Goal: Task Accomplishment & Management: Use online tool/utility

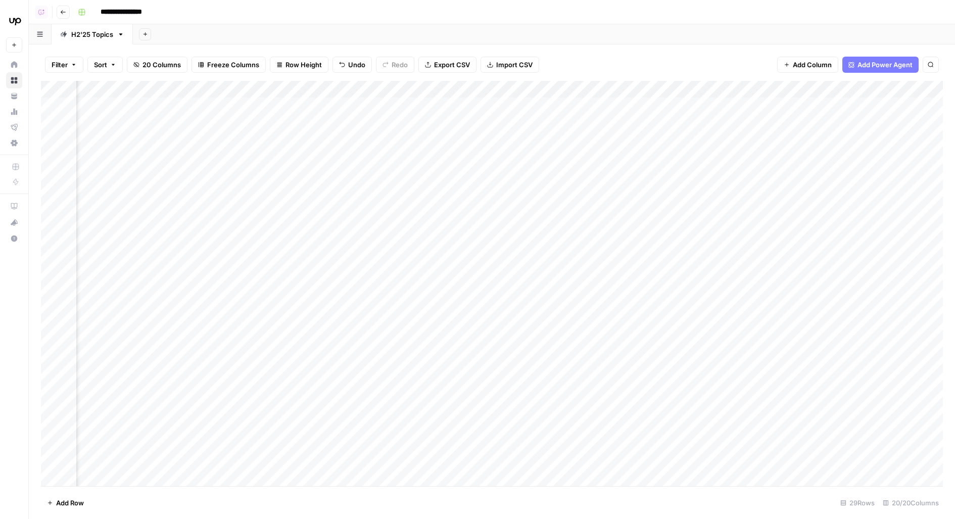
click at [708, 104] on div "Add Column" at bounding box center [492, 284] width 902 height 406
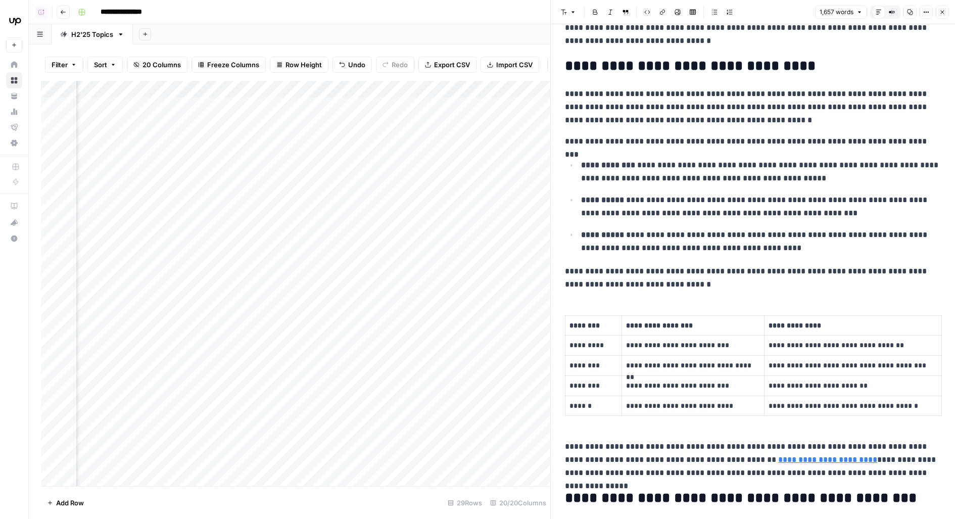
scroll to position [2156, 0]
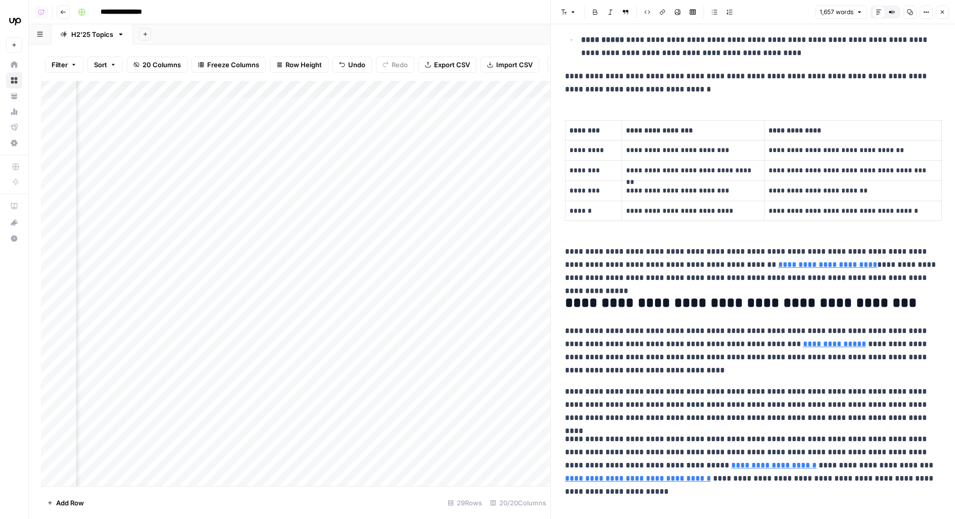
click at [445, 132] on div "Add Column" at bounding box center [295, 284] width 509 height 406
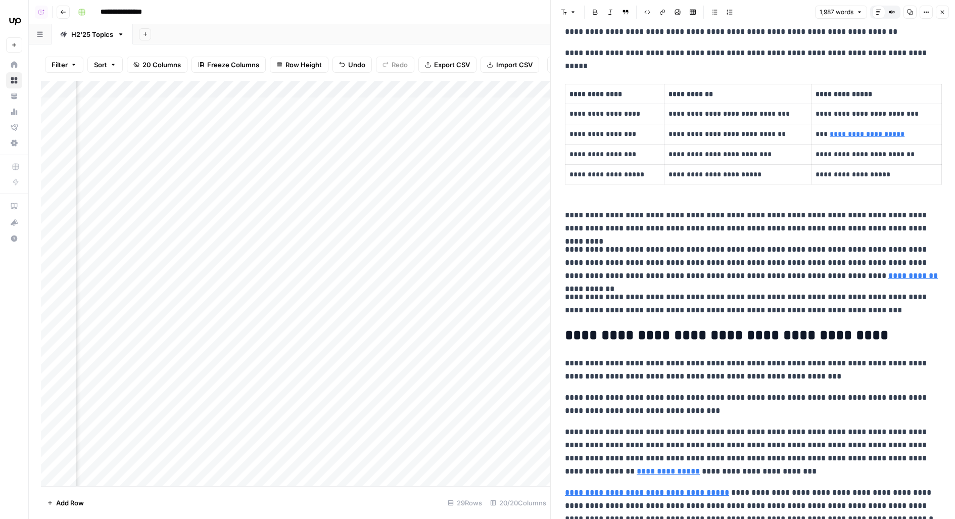
scroll to position [2844, 0]
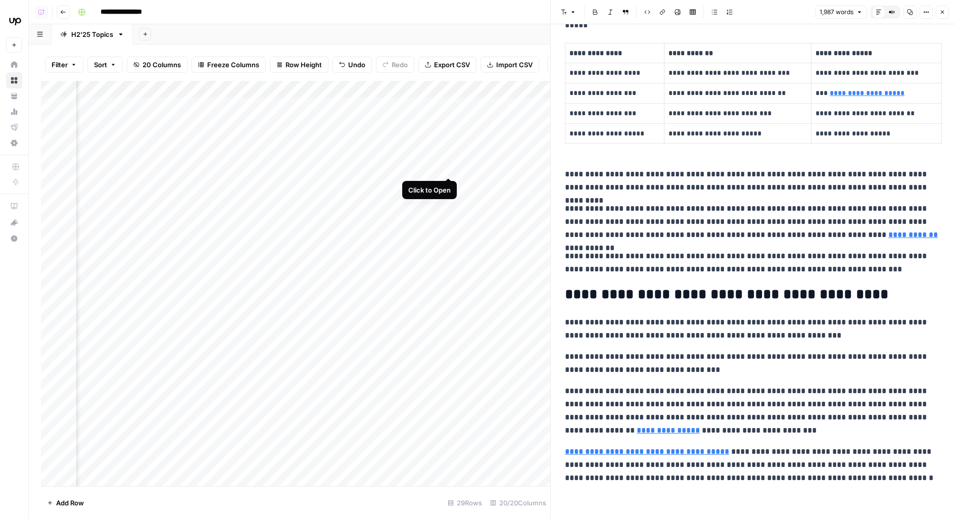
click at [453, 157] on div "Add Column" at bounding box center [295, 284] width 509 height 406
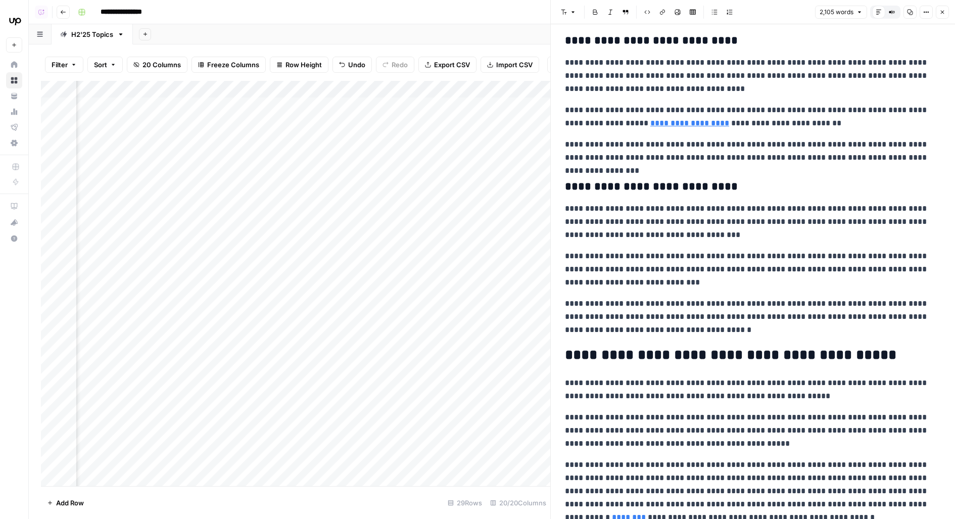
scroll to position [3432, 0]
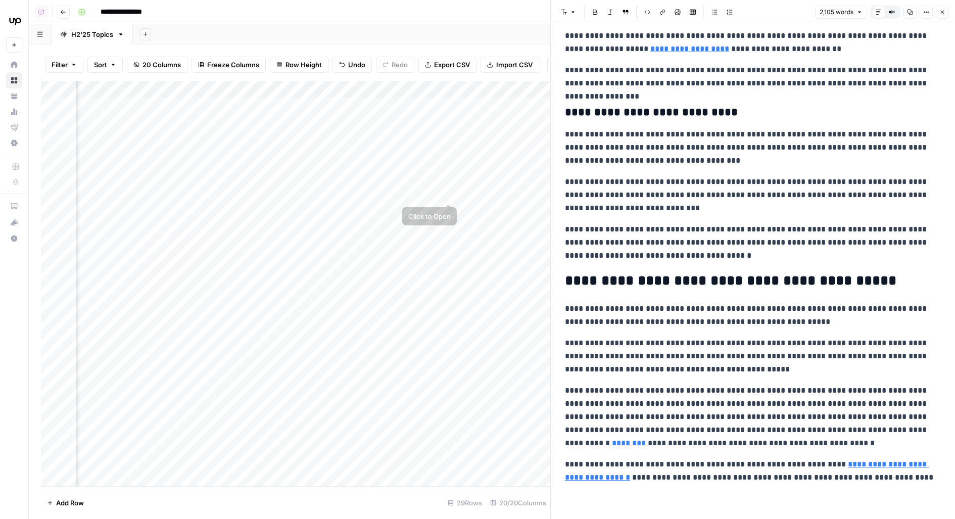
click at [450, 184] on div "Add Column" at bounding box center [295, 284] width 509 height 406
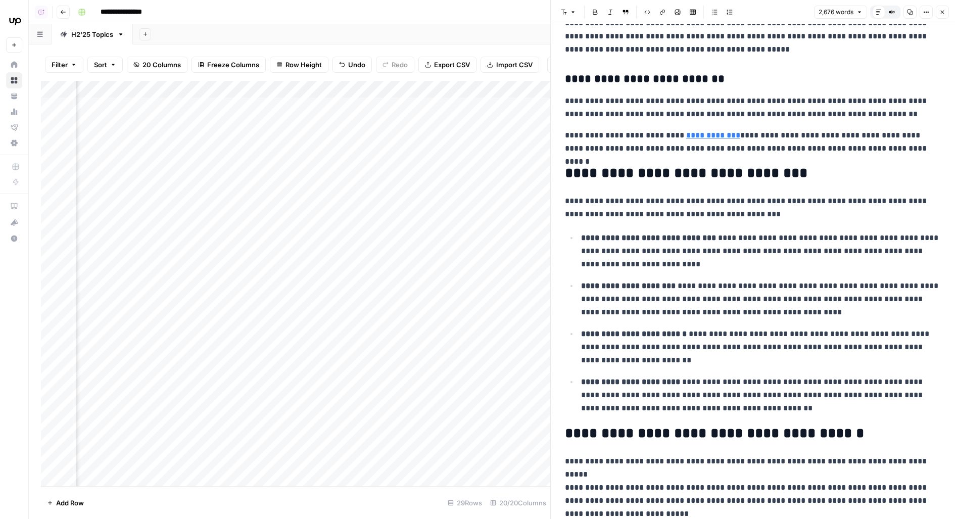
scroll to position [3664, 0]
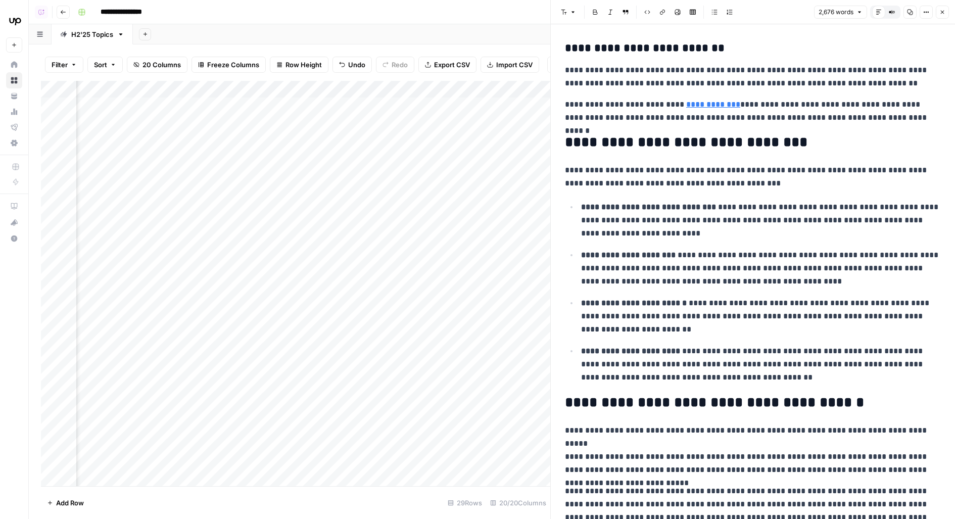
click at [942, 12] on icon "button" at bounding box center [943, 13] width 4 height 4
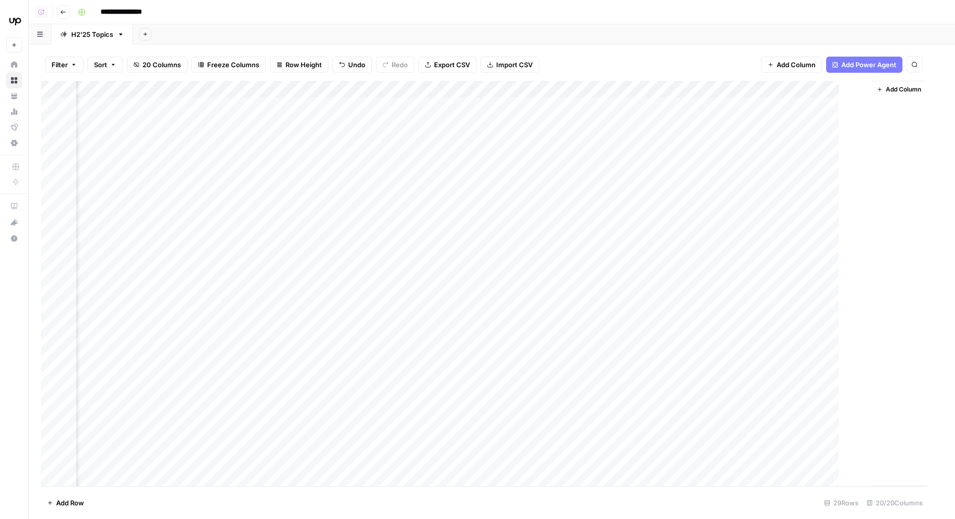
scroll to position [0, 1005]
